Goal: Task Accomplishment & Management: Complete application form

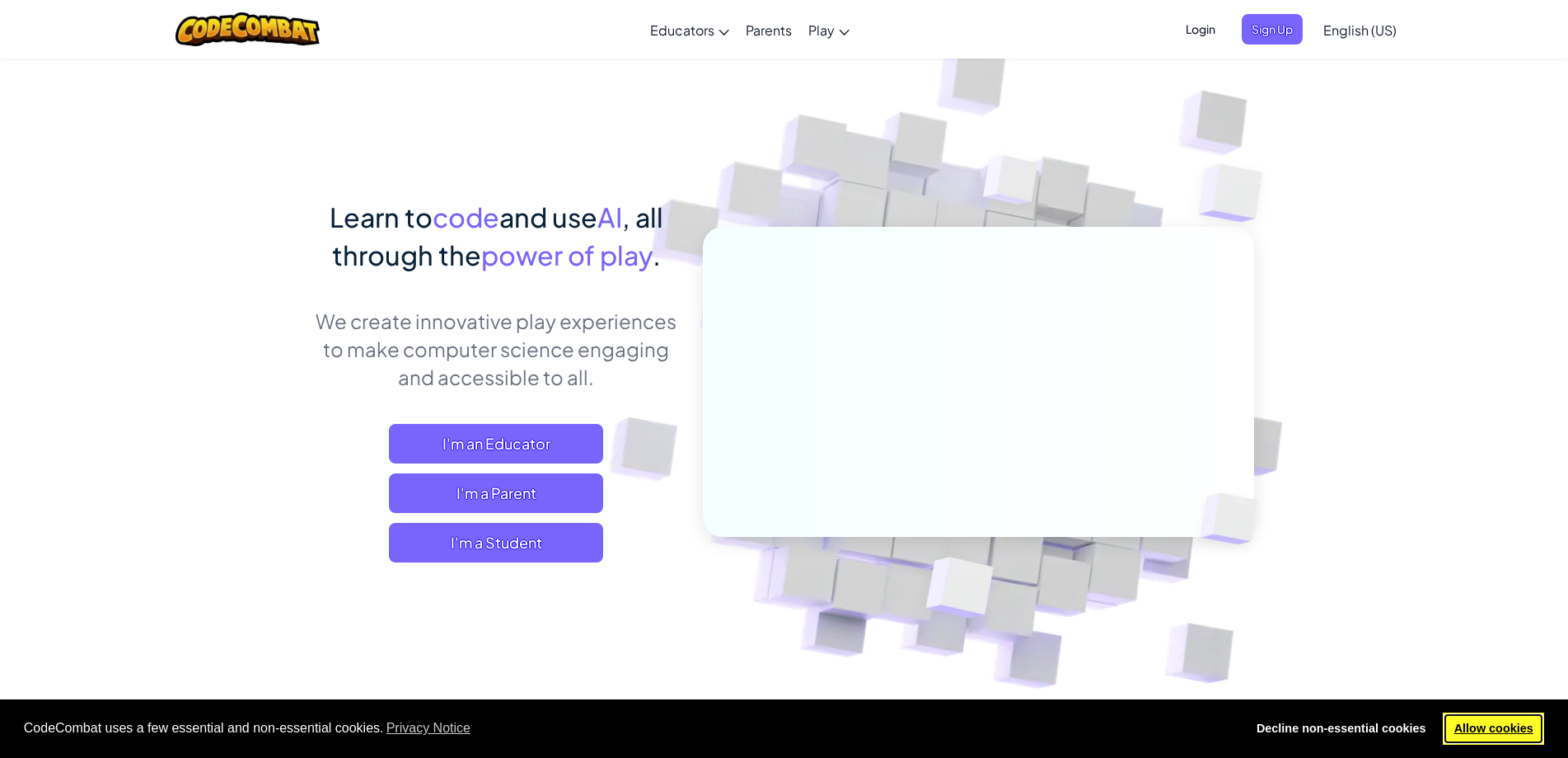
click at [1532, 723] on link "Allow cookies" at bounding box center [1493, 729] width 102 height 33
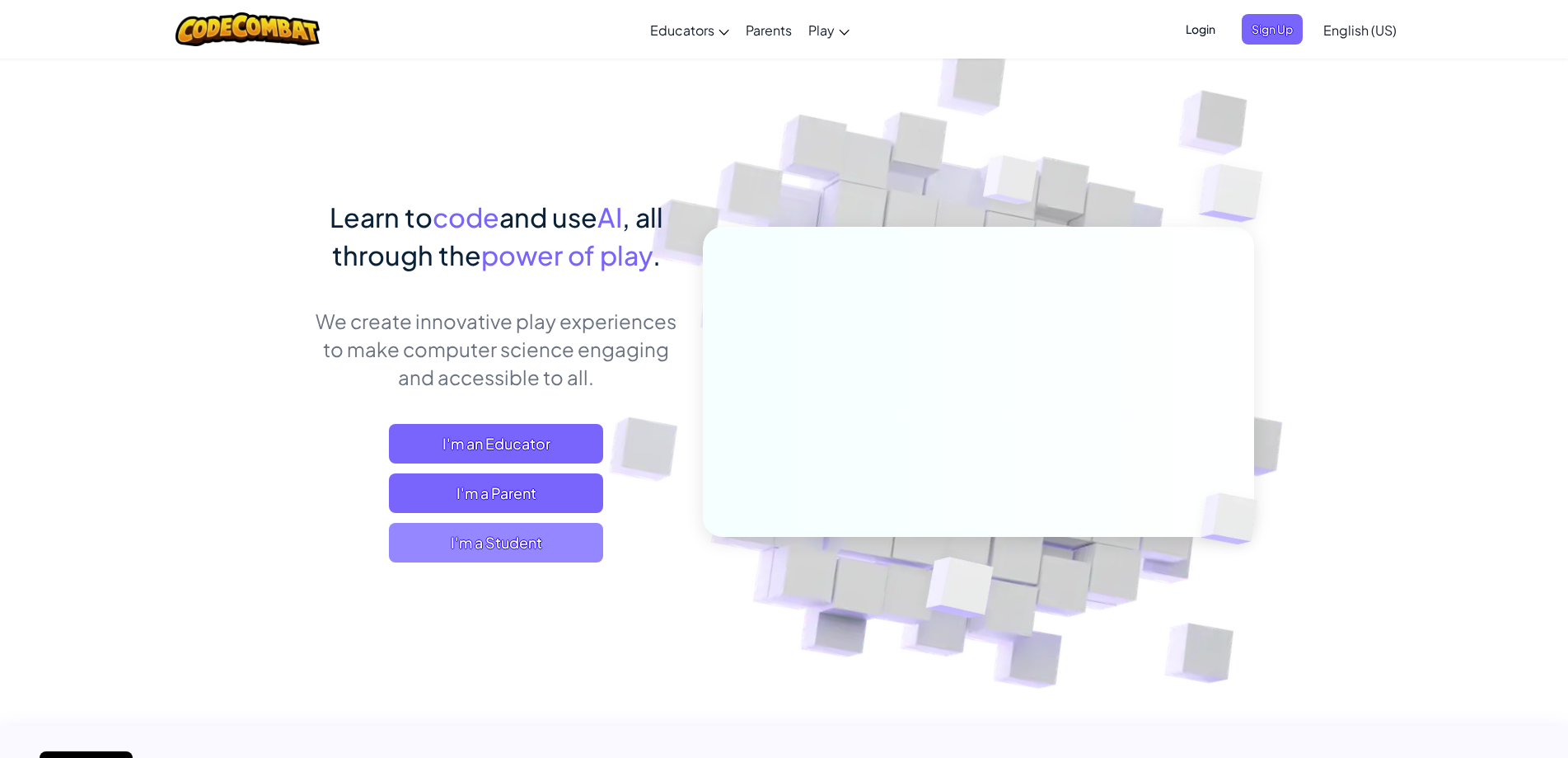
click at [536, 537] on span "I'm a Student" at bounding box center [496, 542] width 214 height 40
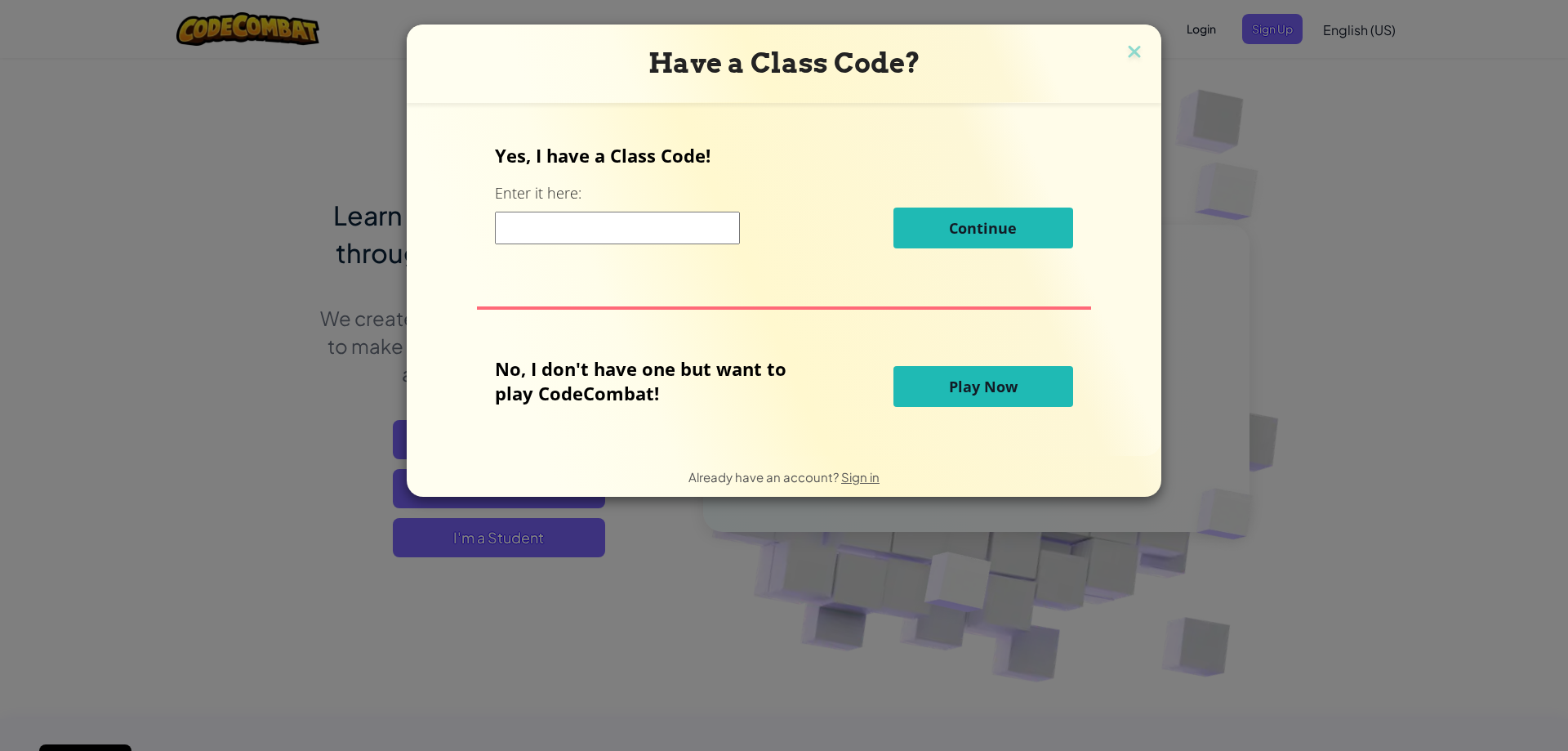
click at [711, 231] on input at bounding box center [617, 228] width 245 height 33
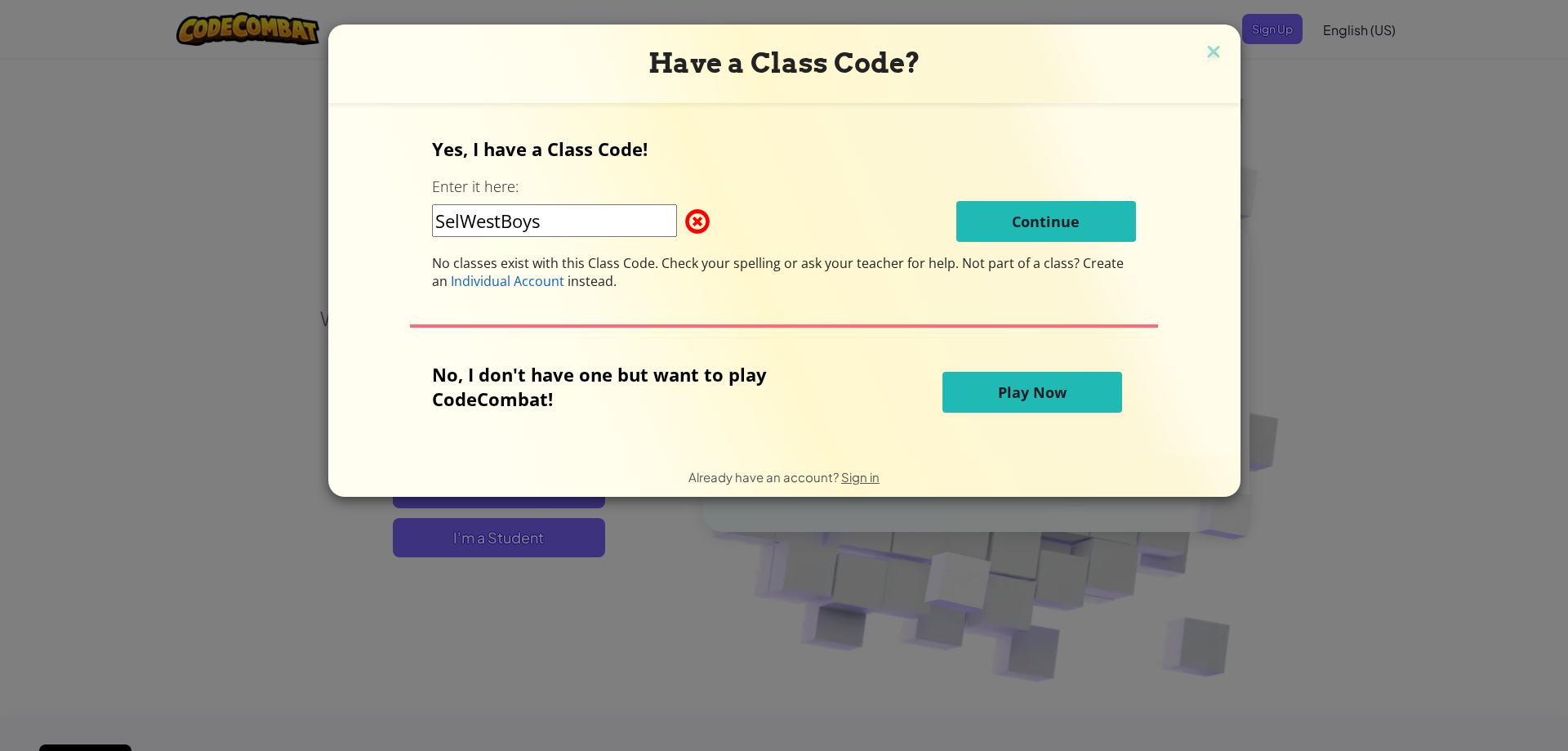
click at [883, 248] on div "Yes, I have a Class Code! Enter it here: SelWestBoys Continue No classes exist …" at bounding box center [784, 213] width 704 height 153
click at [462, 222] on input "SelWestBoys" at bounding box center [555, 220] width 245 height 33
click at [553, 223] on input "SellWestBoys" at bounding box center [555, 220] width 245 height 33
type input "SellWestBoy"
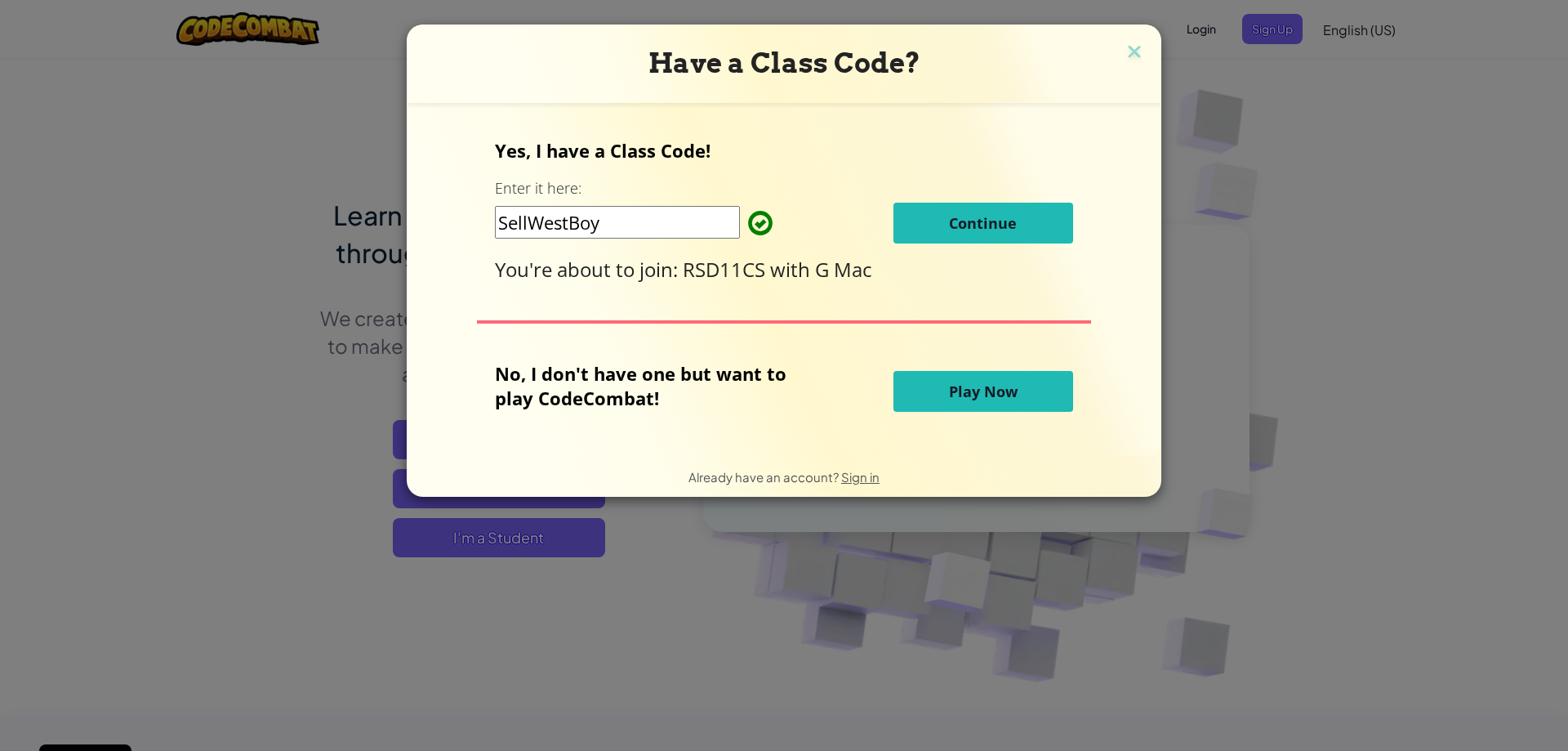
click at [1011, 216] on span "Continue" at bounding box center [982, 223] width 67 height 20
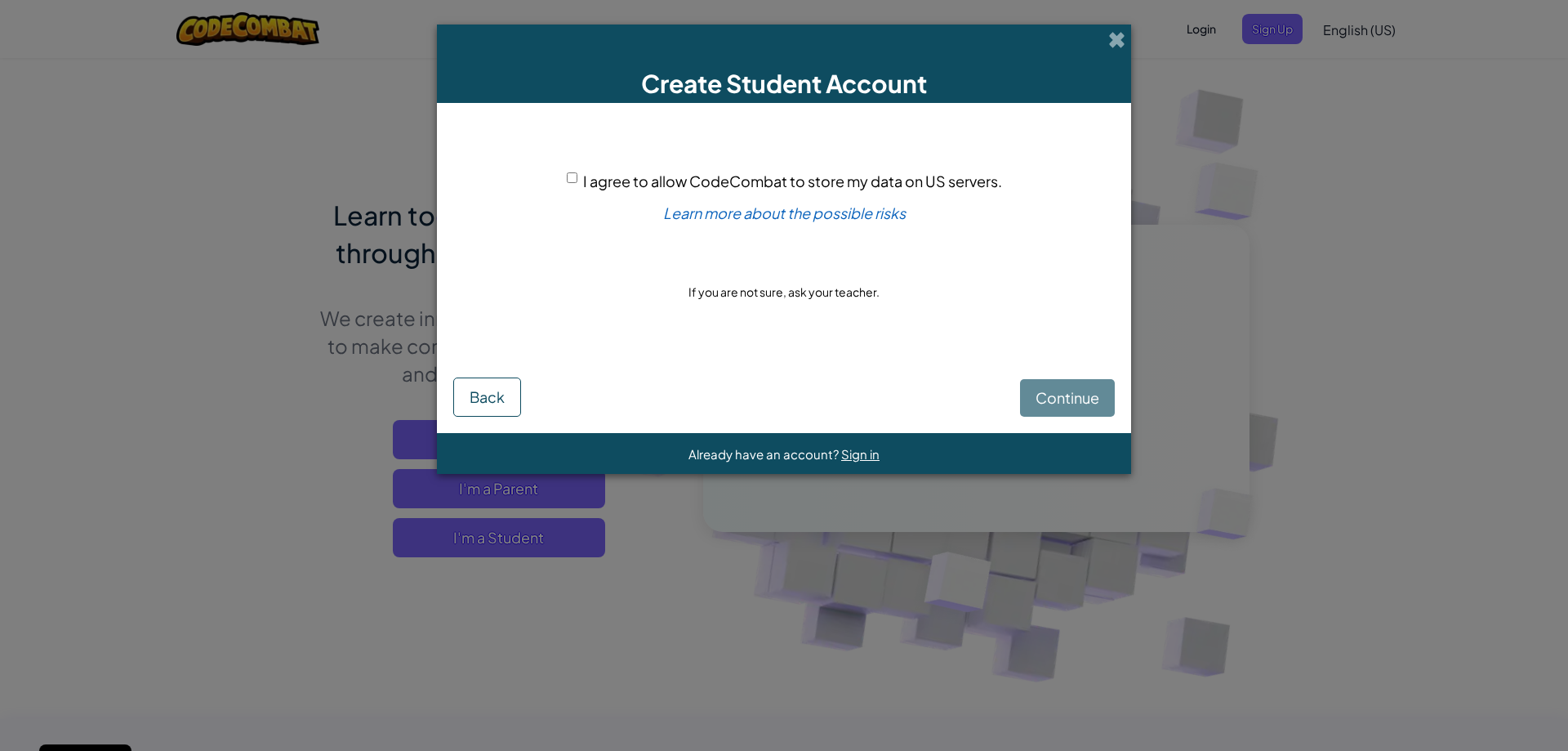
click at [570, 172] on div "I agree to allow CodeCombat to store my data on US servers." at bounding box center [784, 181] width 435 height 23
click at [573, 176] on input "I agree to allow CodeCombat to store my data on US servers." at bounding box center [572, 178] width 11 height 11
checkbox input "true"
click at [1044, 409] on button "Continue" at bounding box center [1067, 398] width 95 height 38
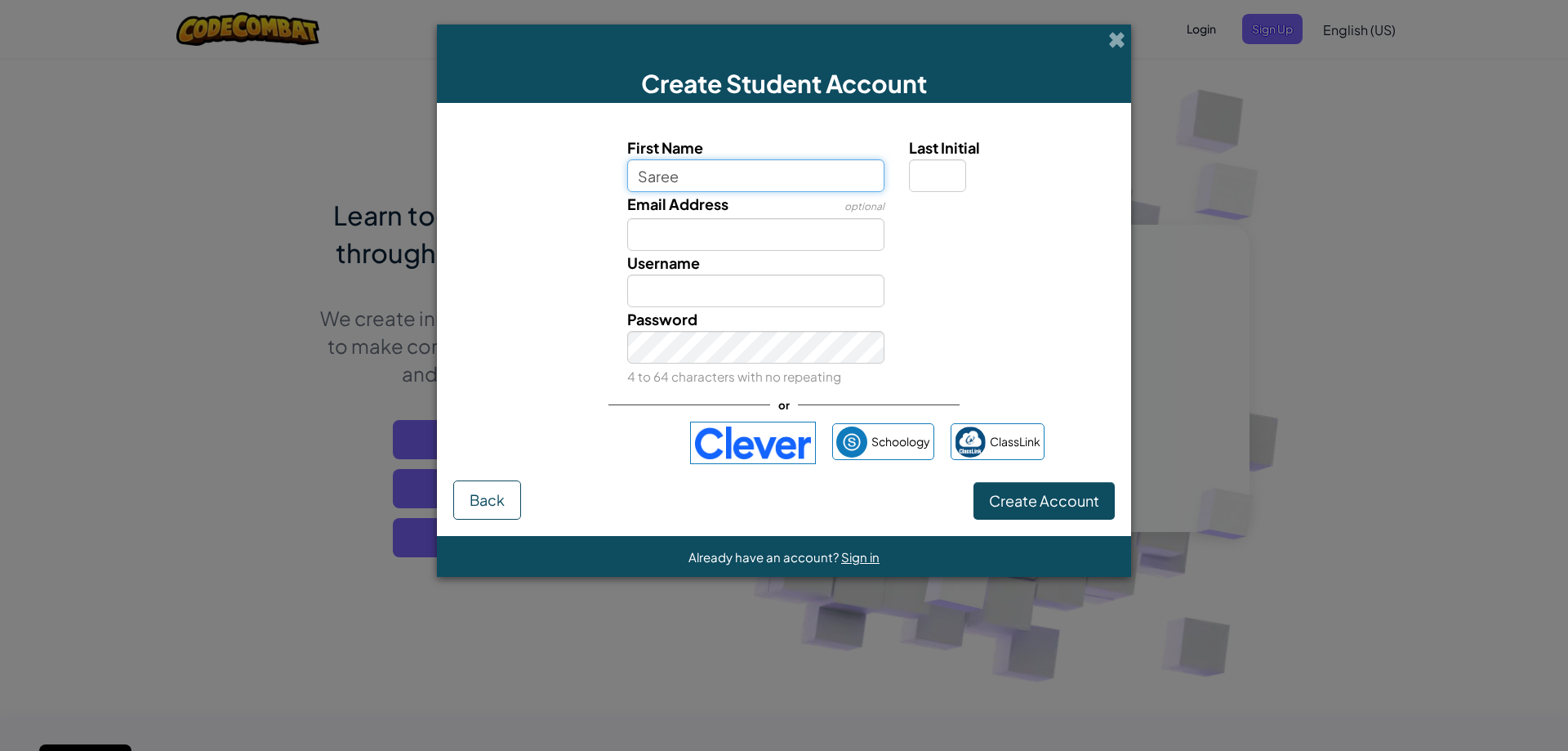
type input "Saree"
click at [949, 182] on input "Last Initial" at bounding box center [937, 175] width 57 height 33
type input "Y"
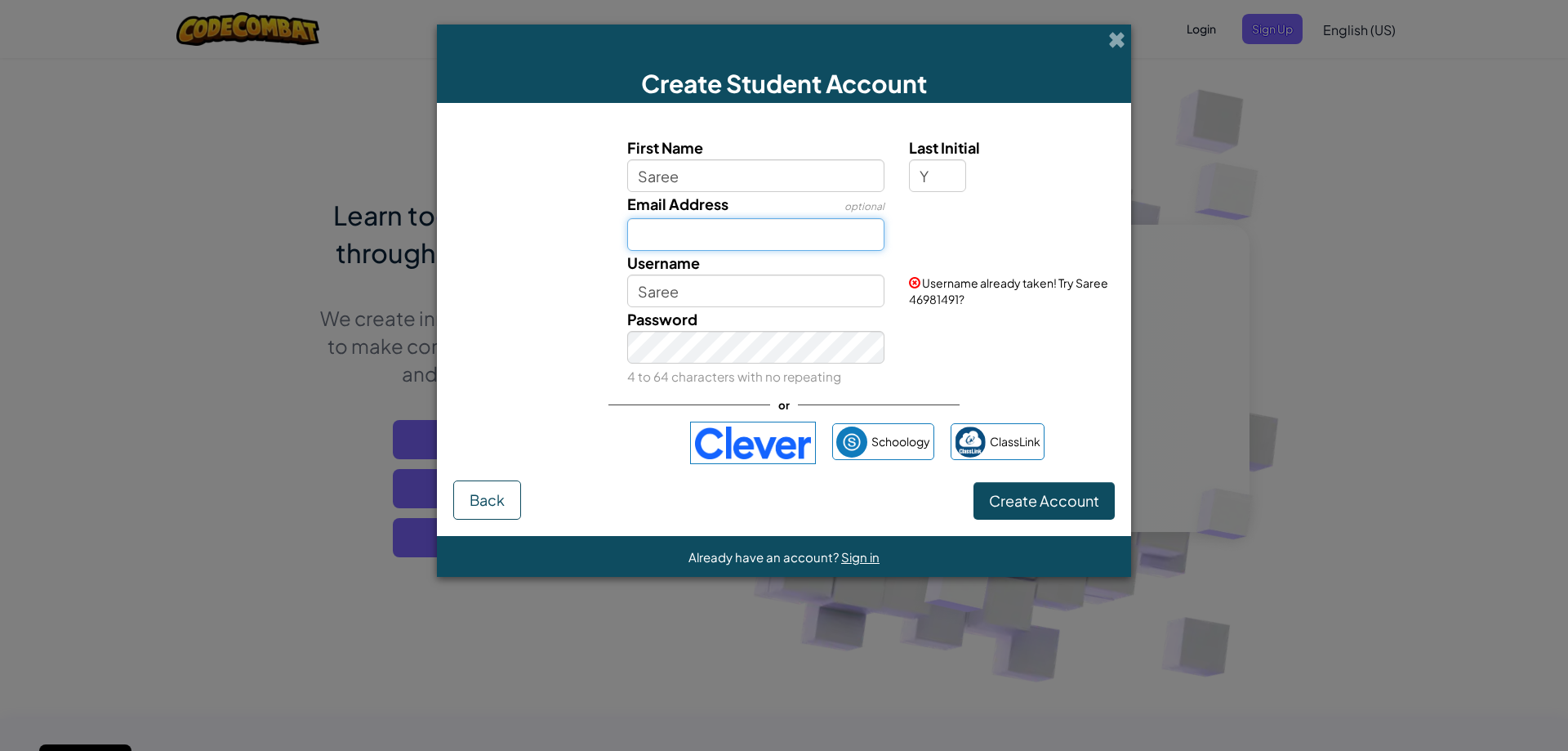
type input "Saree Y"
click at [726, 235] on input "Email Address" at bounding box center [757, 234] width 258 height 33
click at [720, 288] on input "Saree Y" at bounding box center [757, 290] width 258 height 33
click at [876, 554] on span "Sign in" at bounding box center [861, 557] width 38 height 16
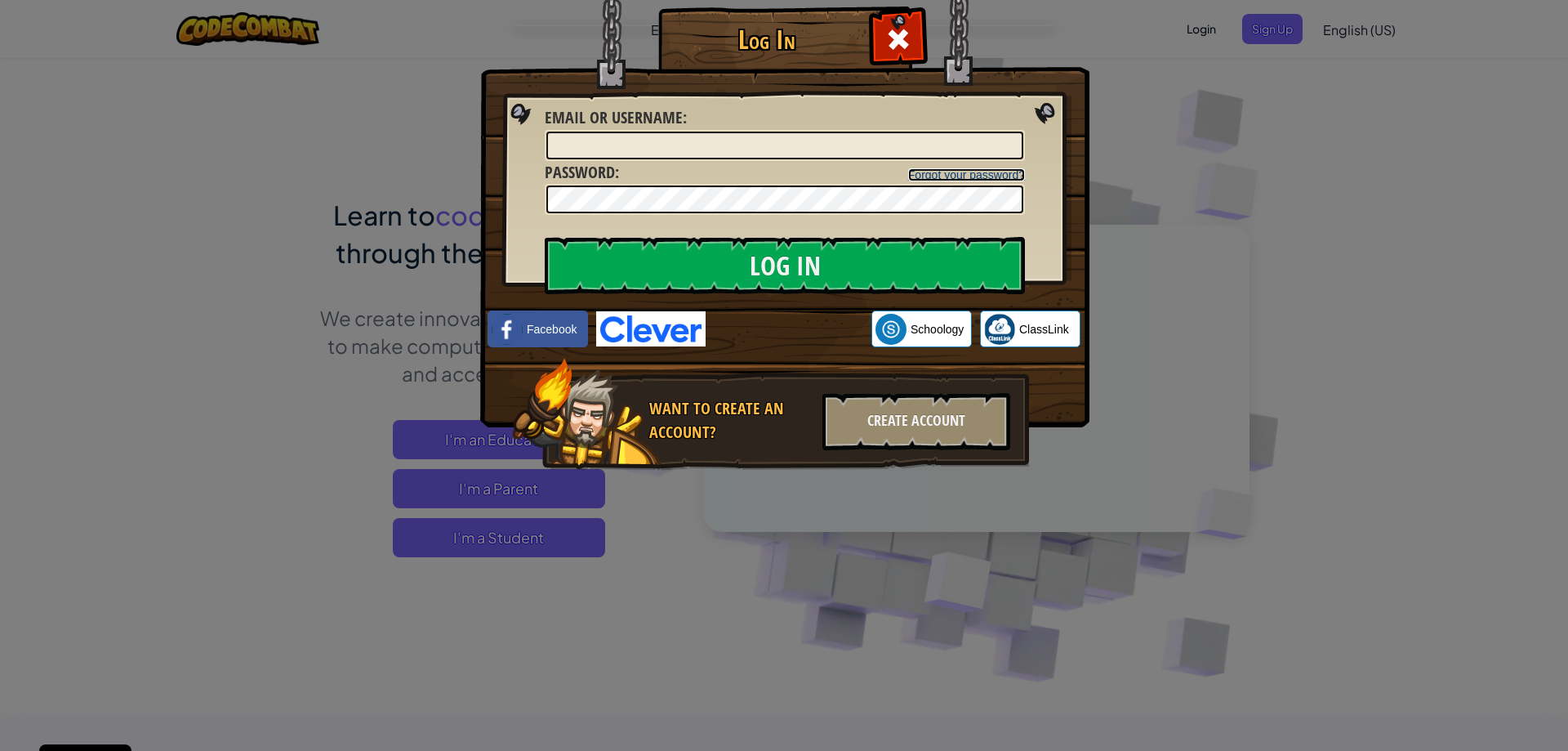
click at [912, 170] on link "Forgot your password?" at bounding box center [966, 175] width 117 height 13
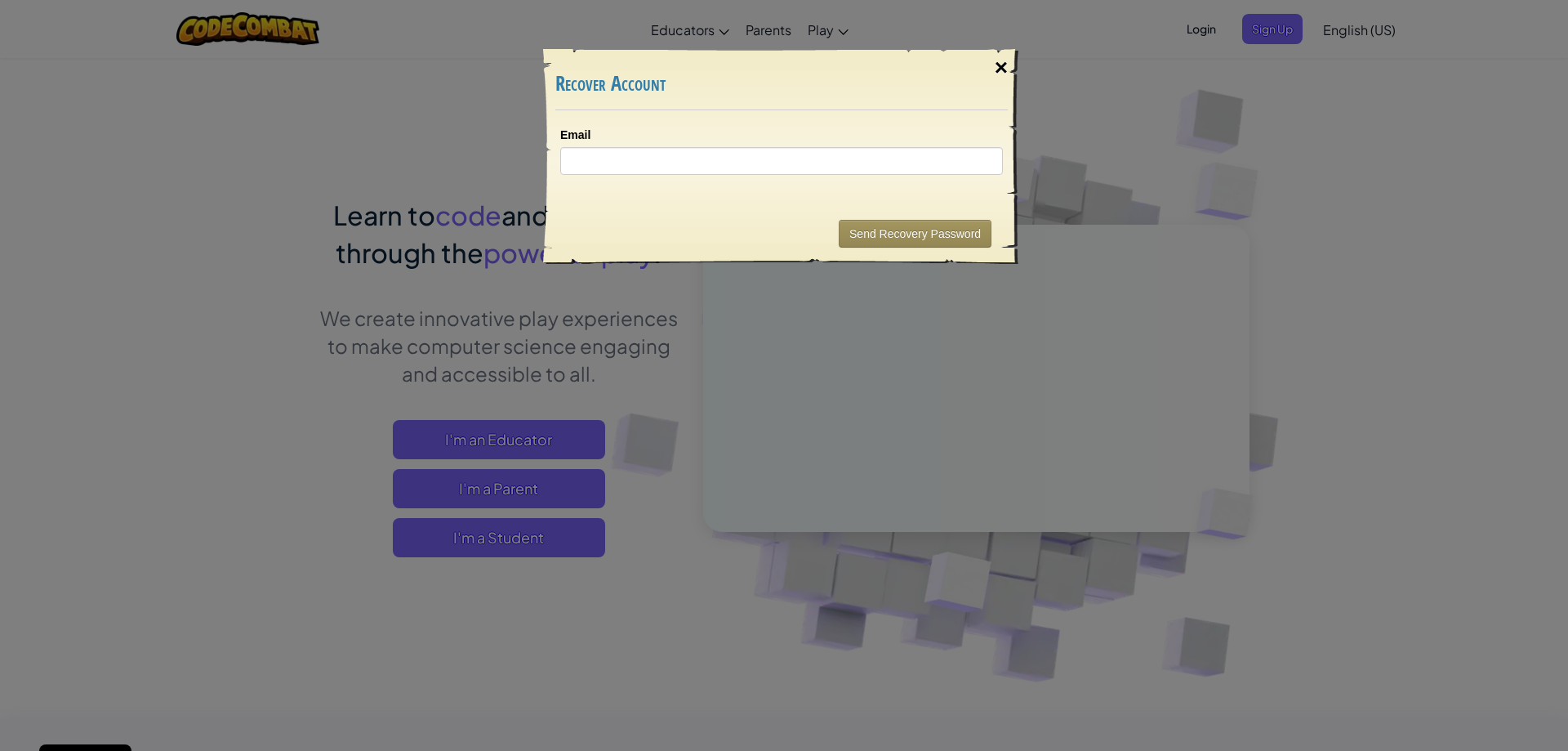
click at [1007, 62] on div "×" at bounding box center [1001, 68] width 37 height 48
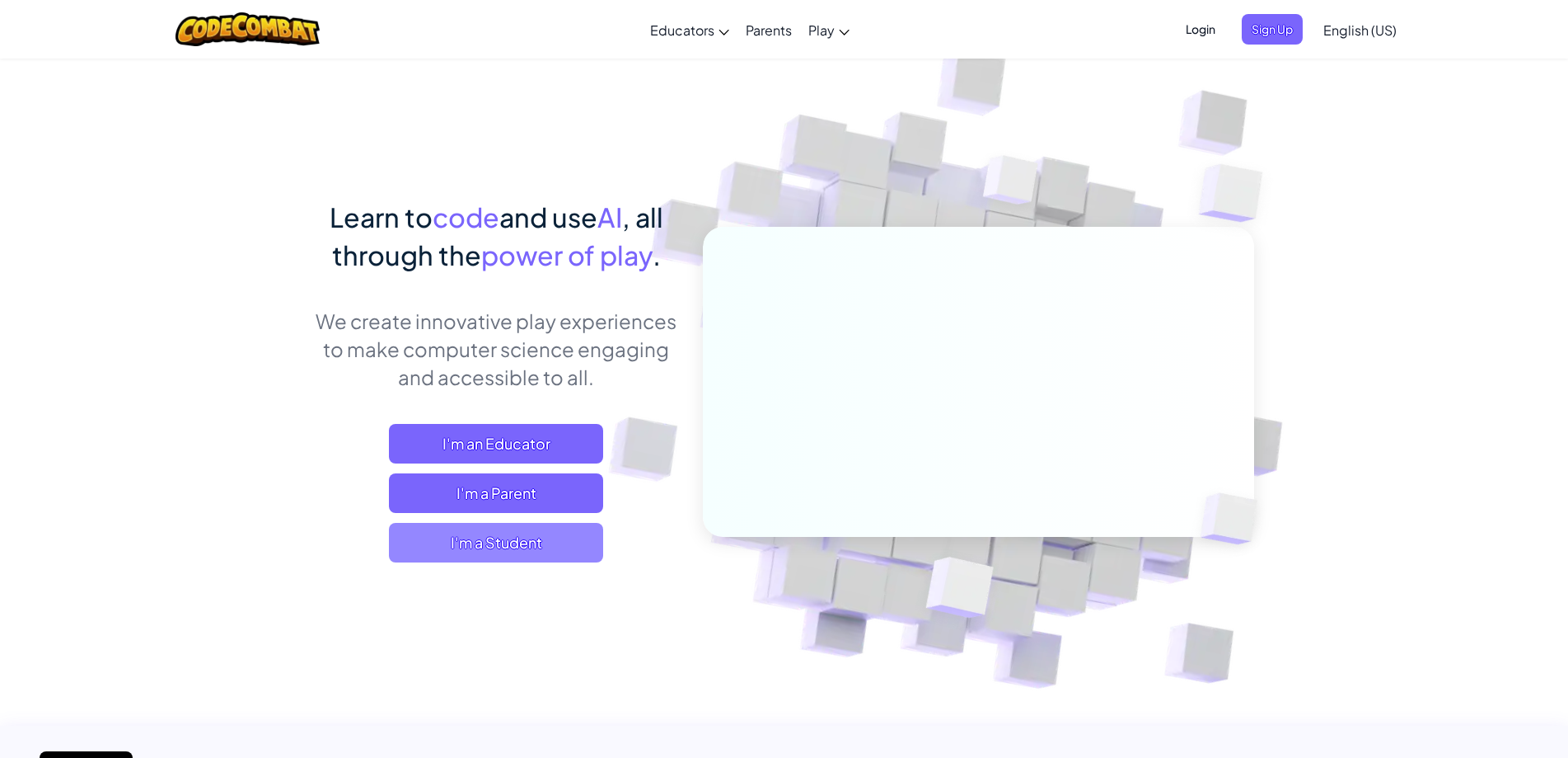
click at [541, 533] on span "I'm a Student" at bounding box center [496, 542] width 214 height 40
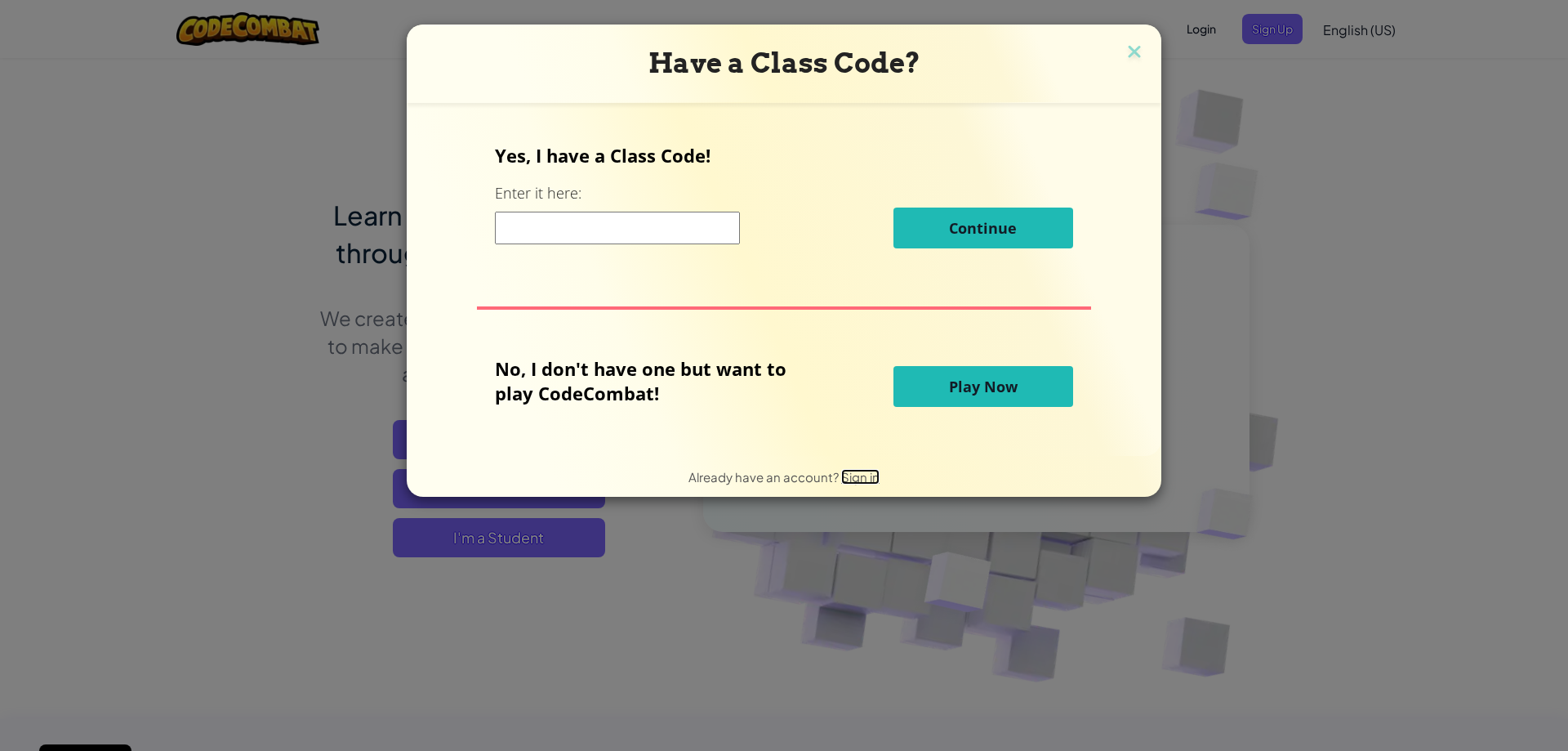
click at [871, 475] on span "Sign in" at bounding box center [861, 477] width 38 height 16
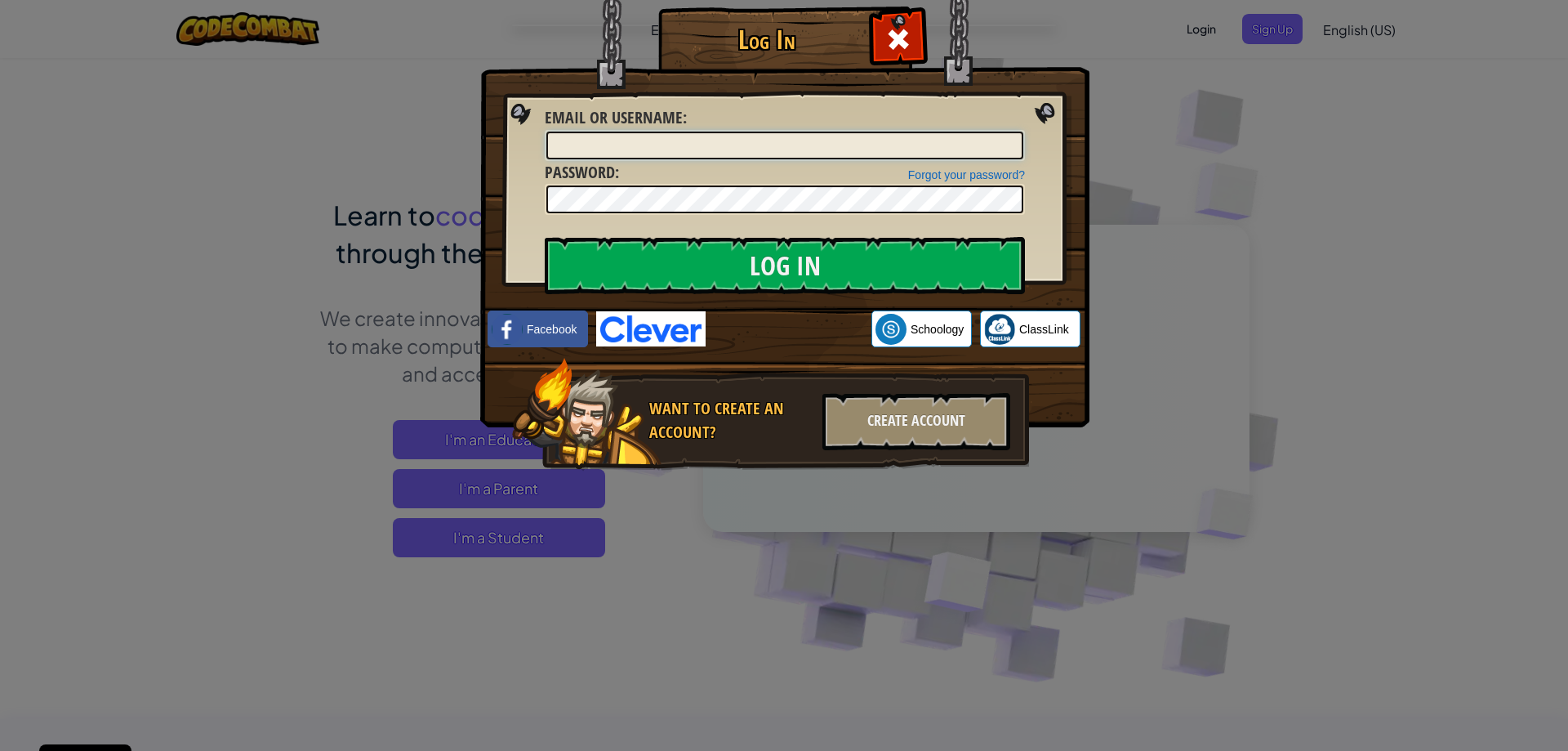
click at [670, 151] on input "Email or Username :" at bounding box center [785, 145] width 477 height 28
type input "[EMAIL_ADDRESS][DOMAIN_NAME]"
click at [545, 237] on input "Log In" at bounding box center [785, 265] width 480 height 58
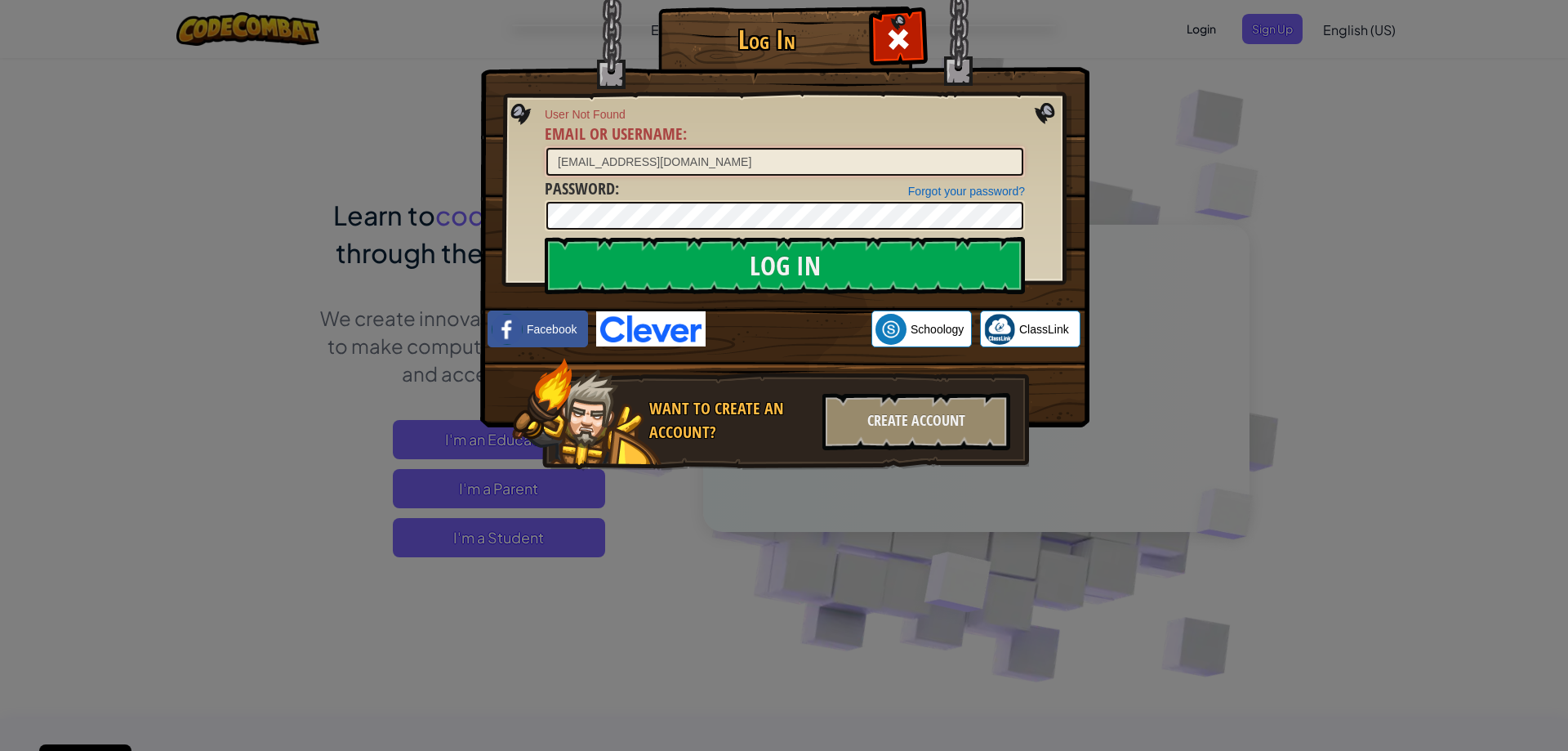
drag, startPoint x: 737, startPoint y: 173, endPoint x: 125, endPoint y: 47, distance: 624.8
click at [130, 49] on div "Log In User Not Found Email or Username : [EMAIL_ADDRESS][DOMAIN_NAME] Forgot y…" at bounding box center [784, 375] width 1568 height 751
type input "y"
type input "a"
type input "sareey"
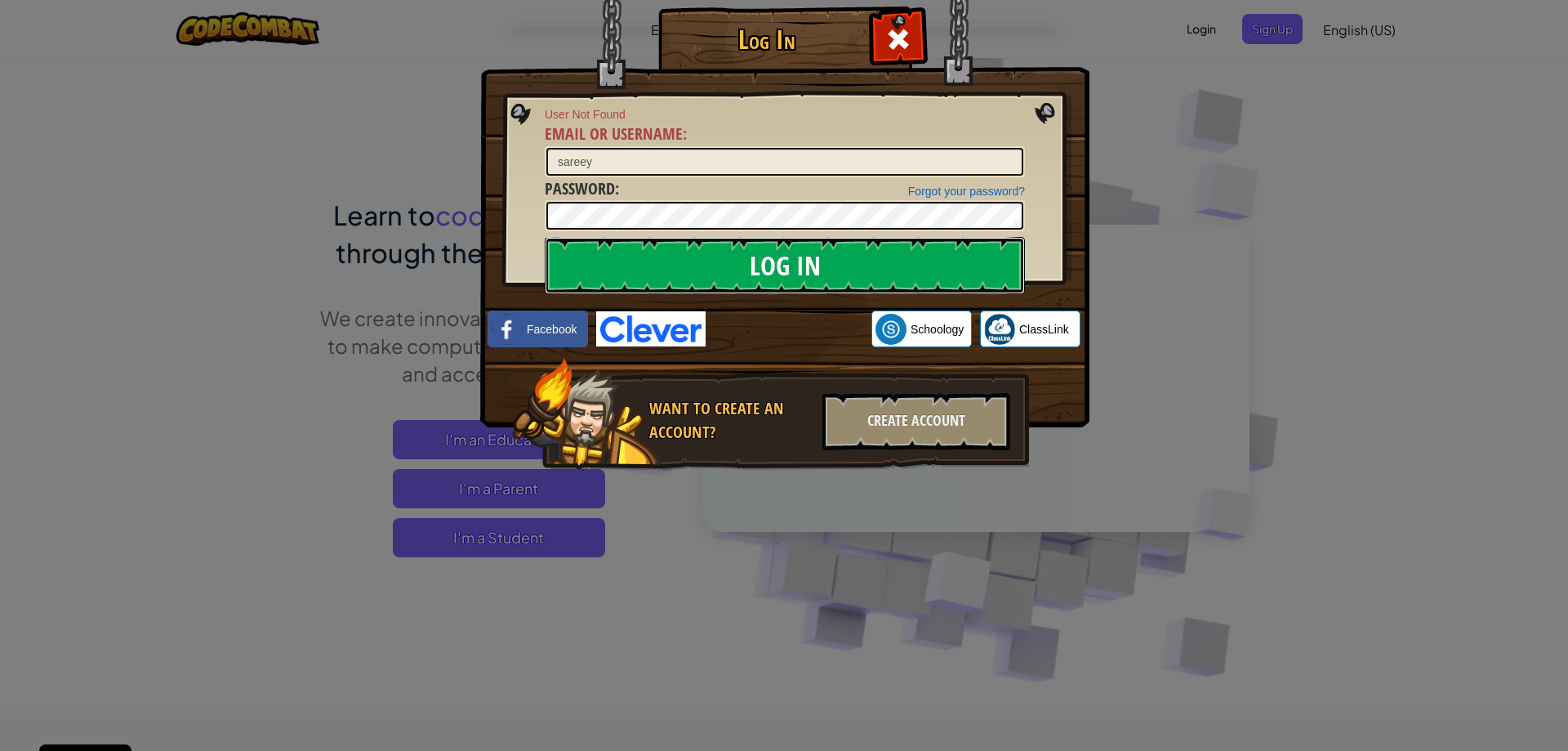
click at [692, 264] on input "Log In" at bounding box center [785, 265] width 480 height 58
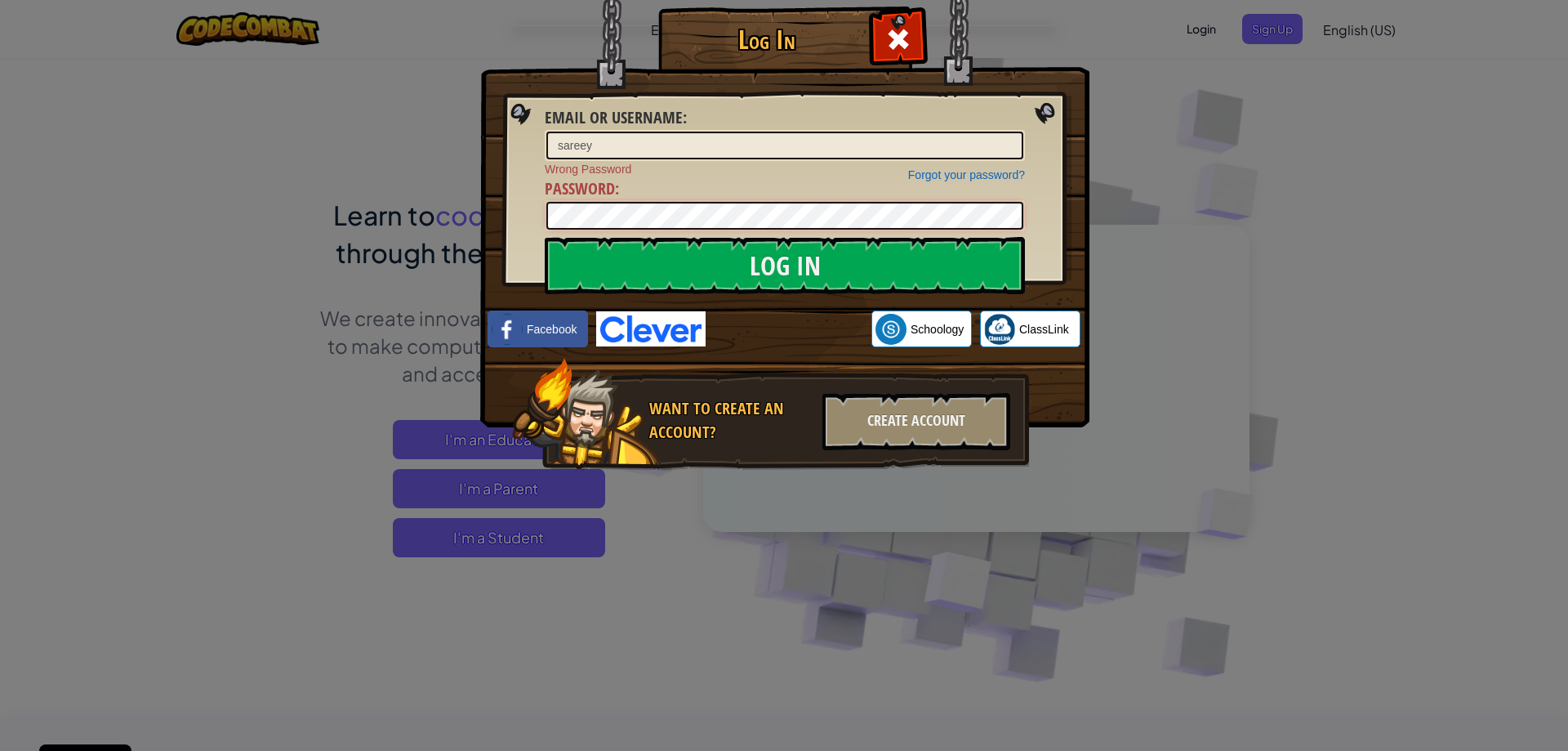
click at [91, 79] on div "Log In Email or Username : sareey Forgot your password? Wrong Password Password…" at bounding box center [784, 375] width 1568 height 751
click at [545, 237] on input "Log In" at bounding box center [785, 265] width 480 height 58
